Goal: Information Seeking & Learning: Learn about a topic

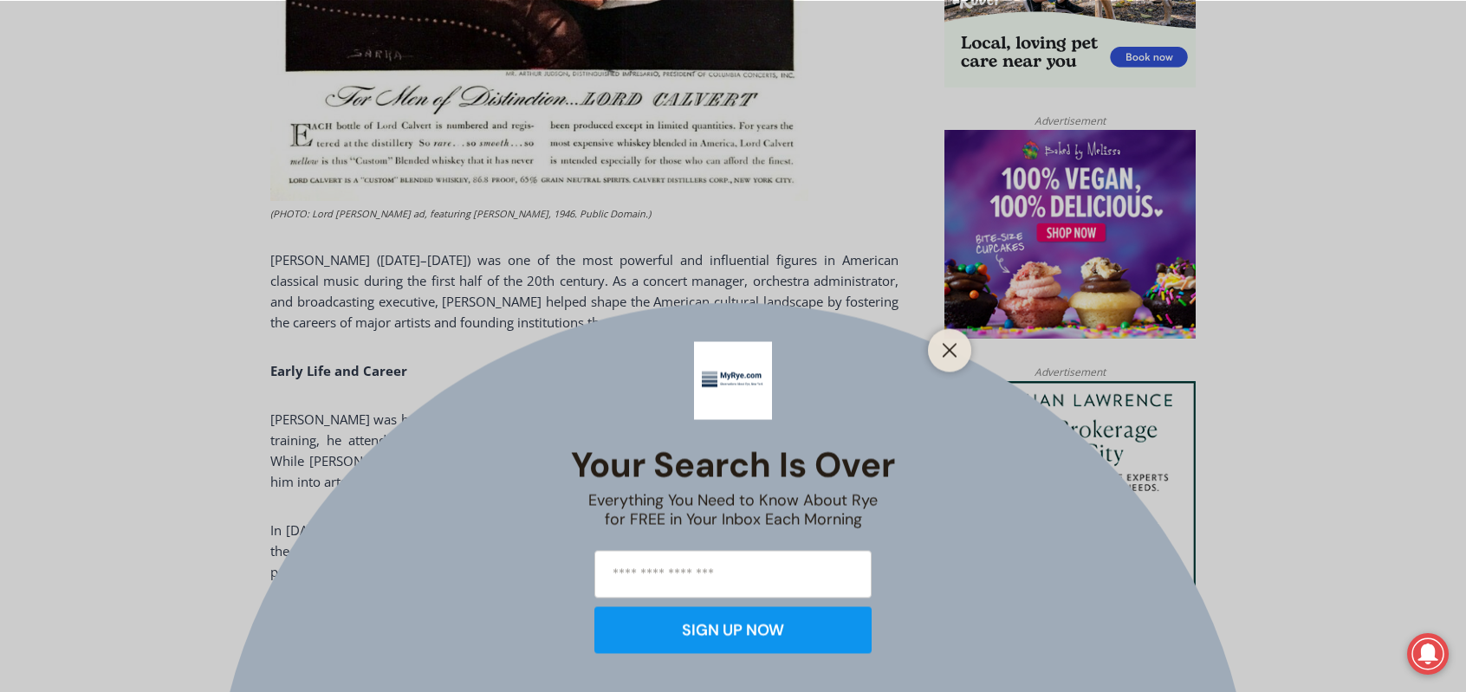
scroll to position [1265, 0]
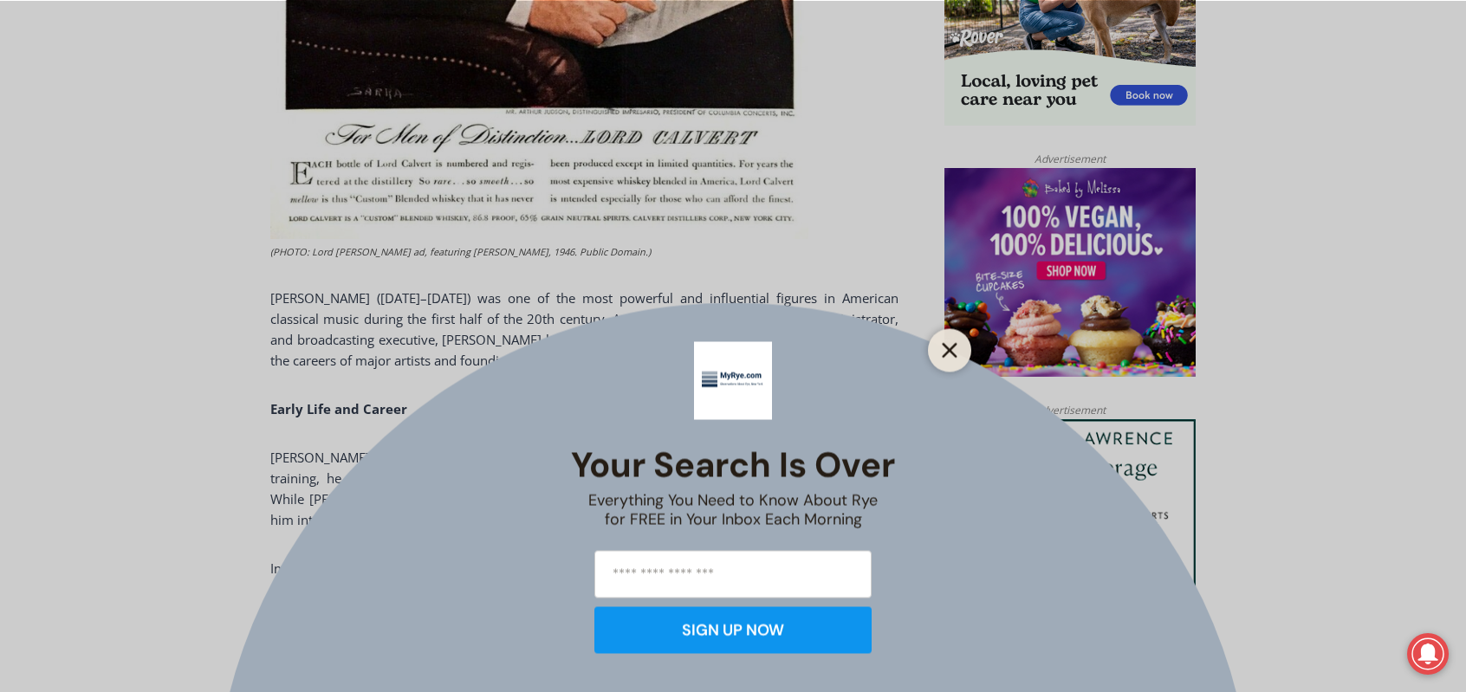
click at [951, 345] on icon "Close" at bounding box center [950, 350] width 16 height 16
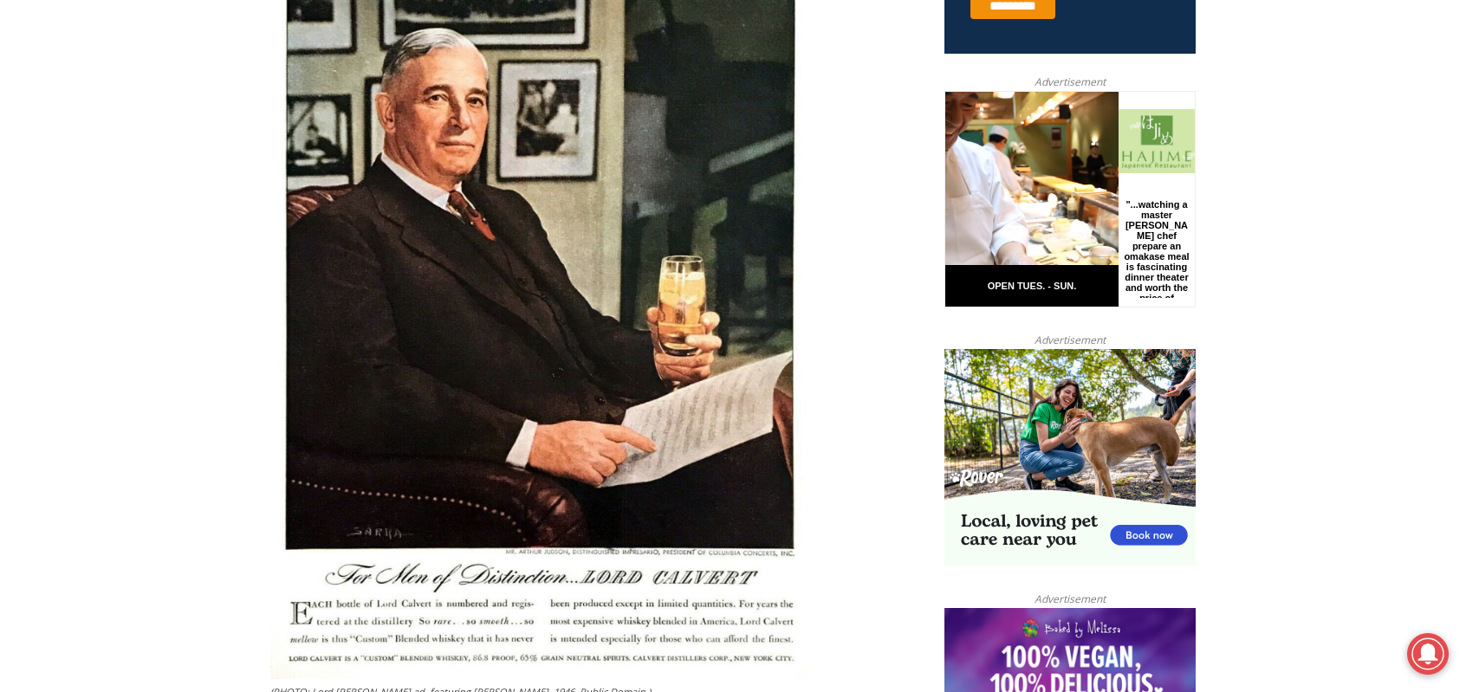
scroll to position [745, 0]
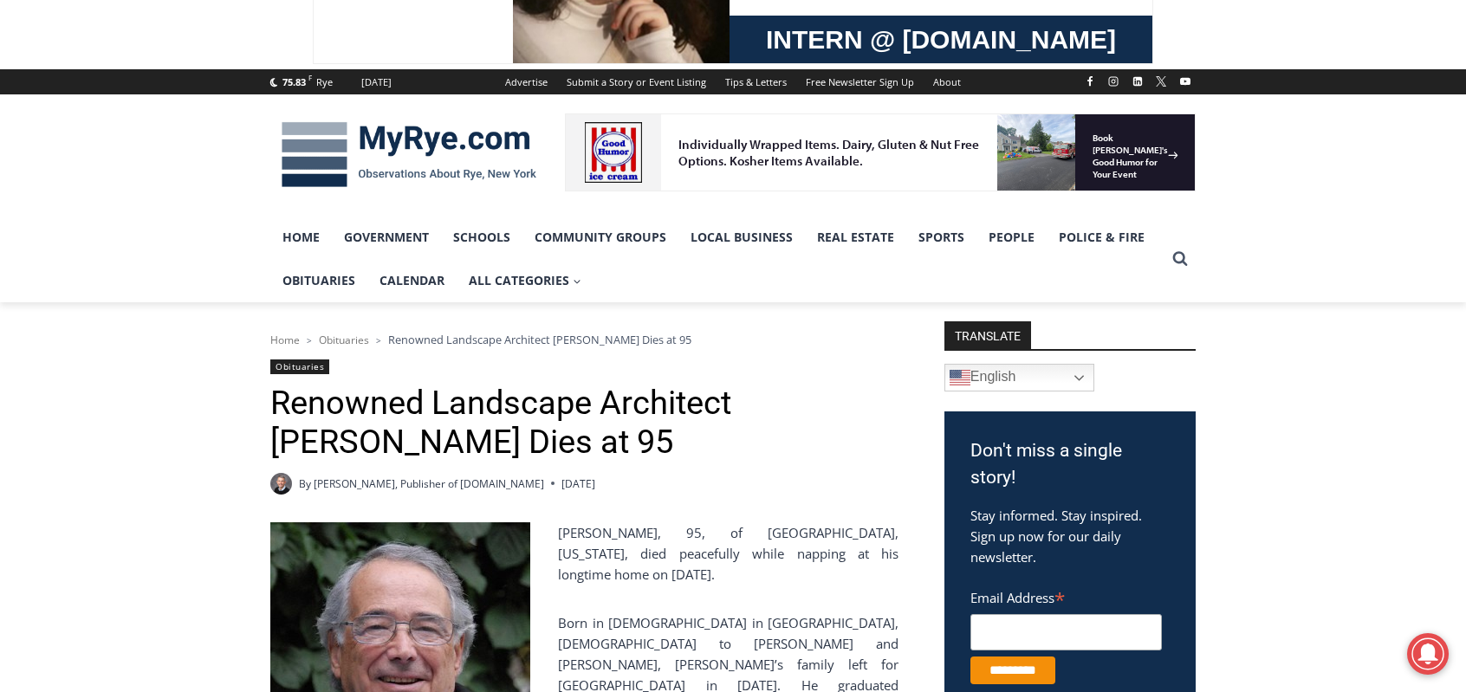
scroll to position [144, 0]
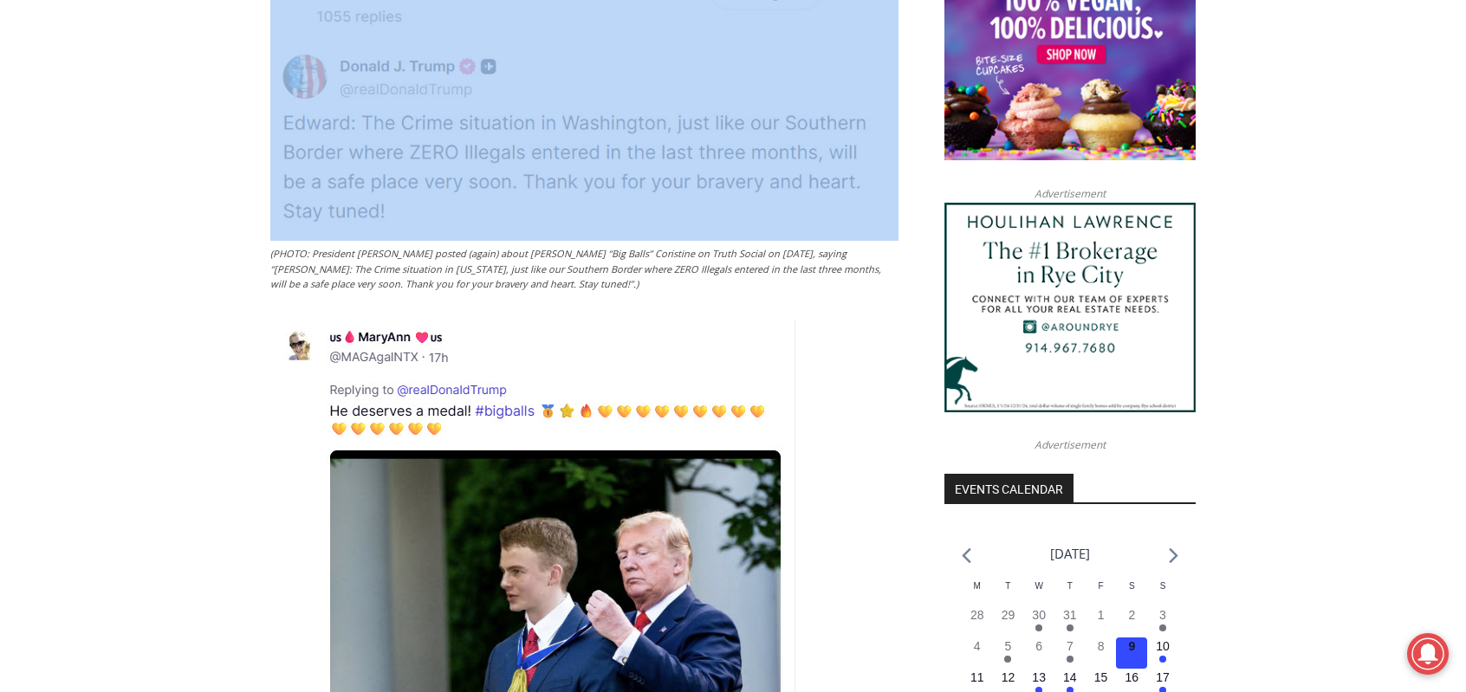
scroll to position [1450, 0]
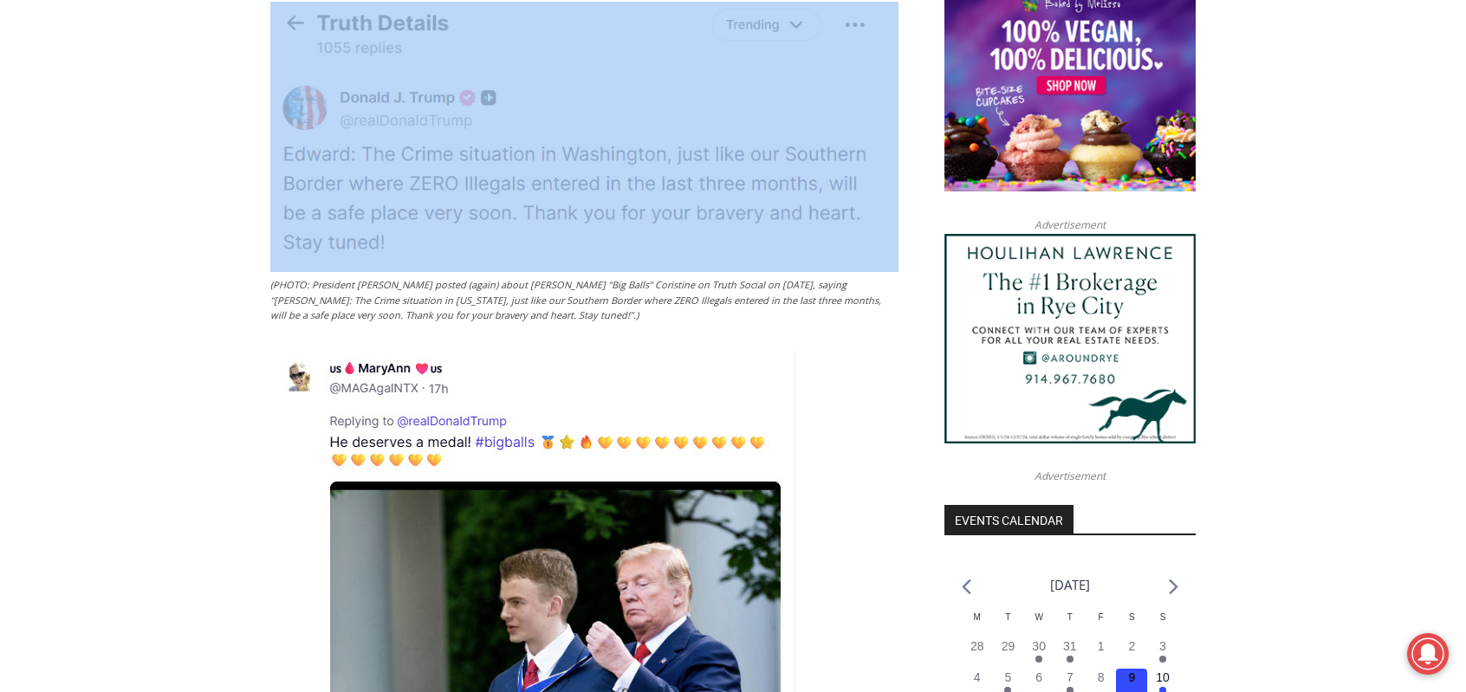
drag, startPoint x: 273, startPoint y: 323, endPoint x: 106, endPoint y: 52, distance: 318.6
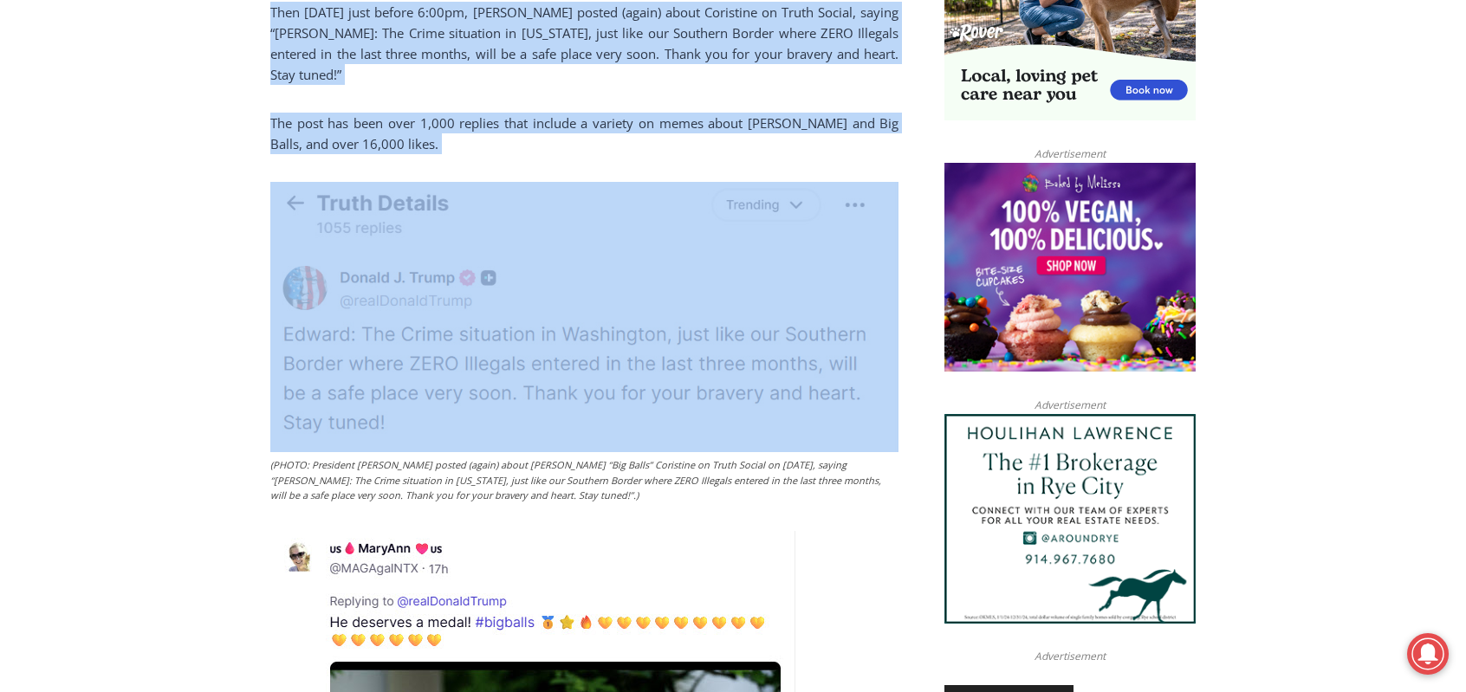
scroll to position [1277, 0]
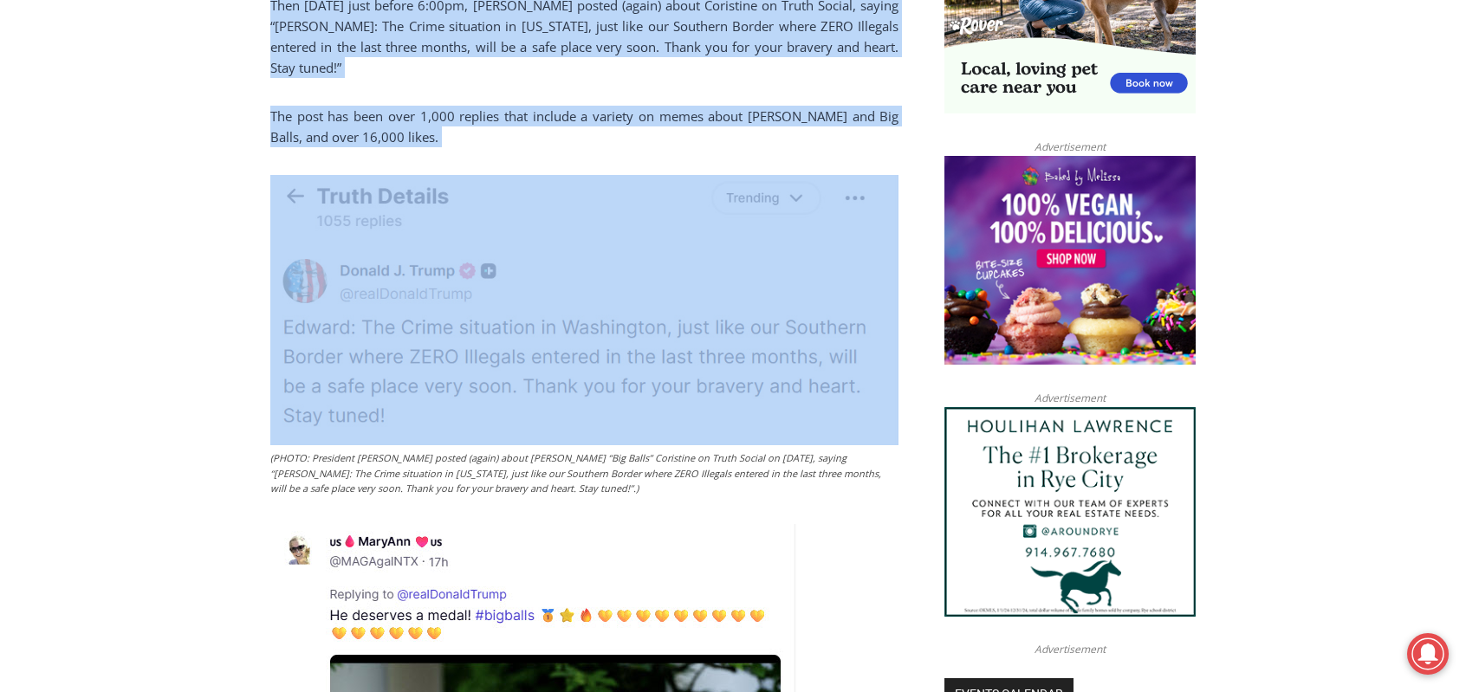
copy div "Edward Coristine, the Rye Country Day School ’24 graduate and former Department…"
